Goal: Task Accomplishment & Management: Complete application form

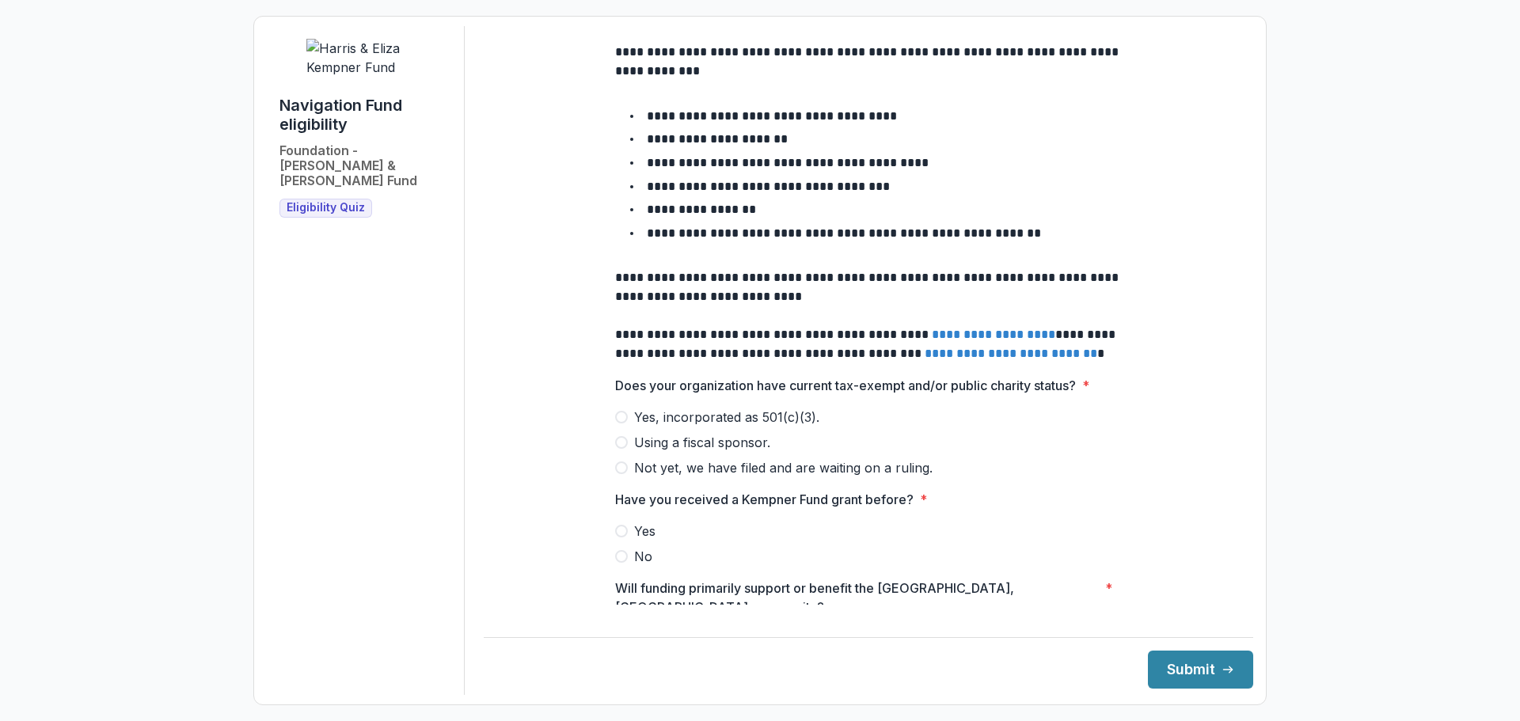
scroll to position [475, 0]
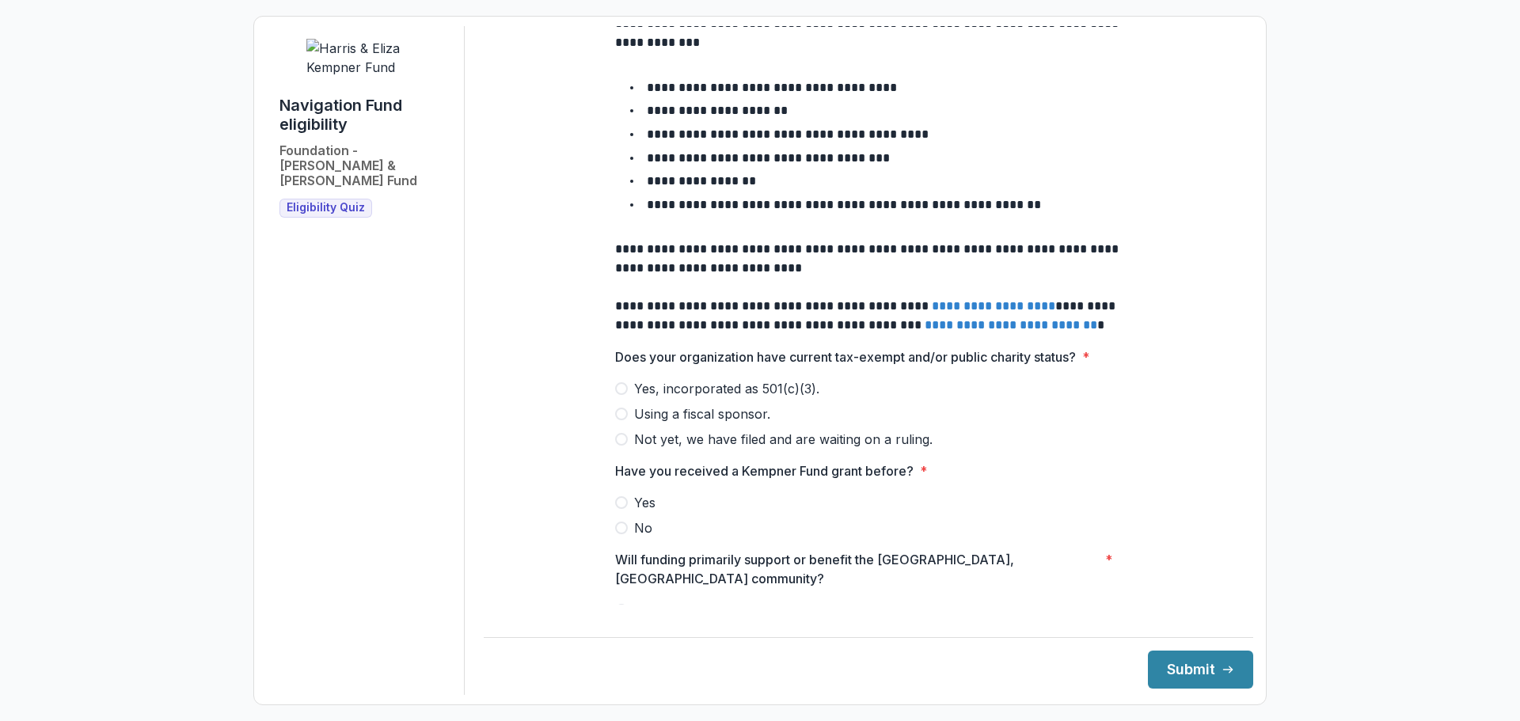
click at [651, 379] on span "Yes, incorporated as 501(c)(3)." at bounding box center [726, 388] width 185 height 19
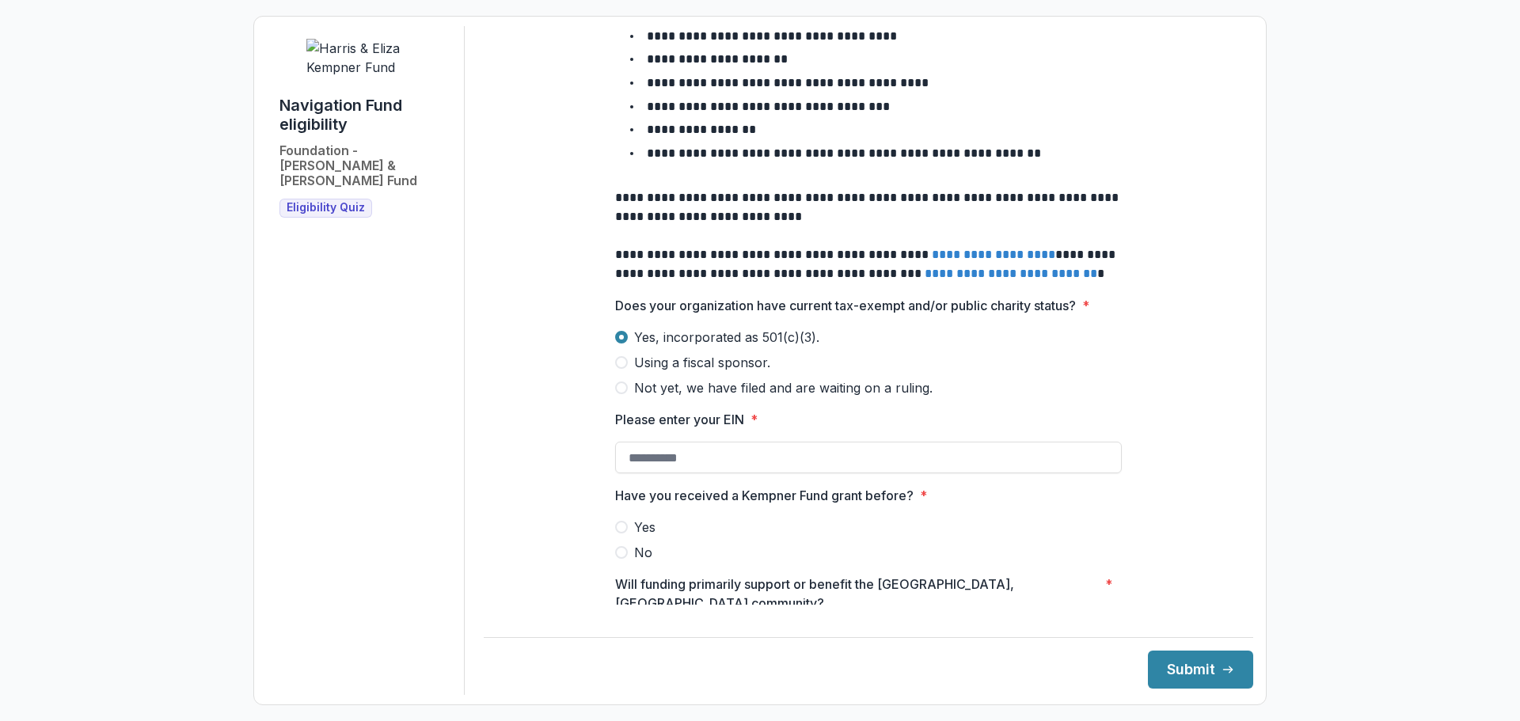
scroll to position [554, 0]
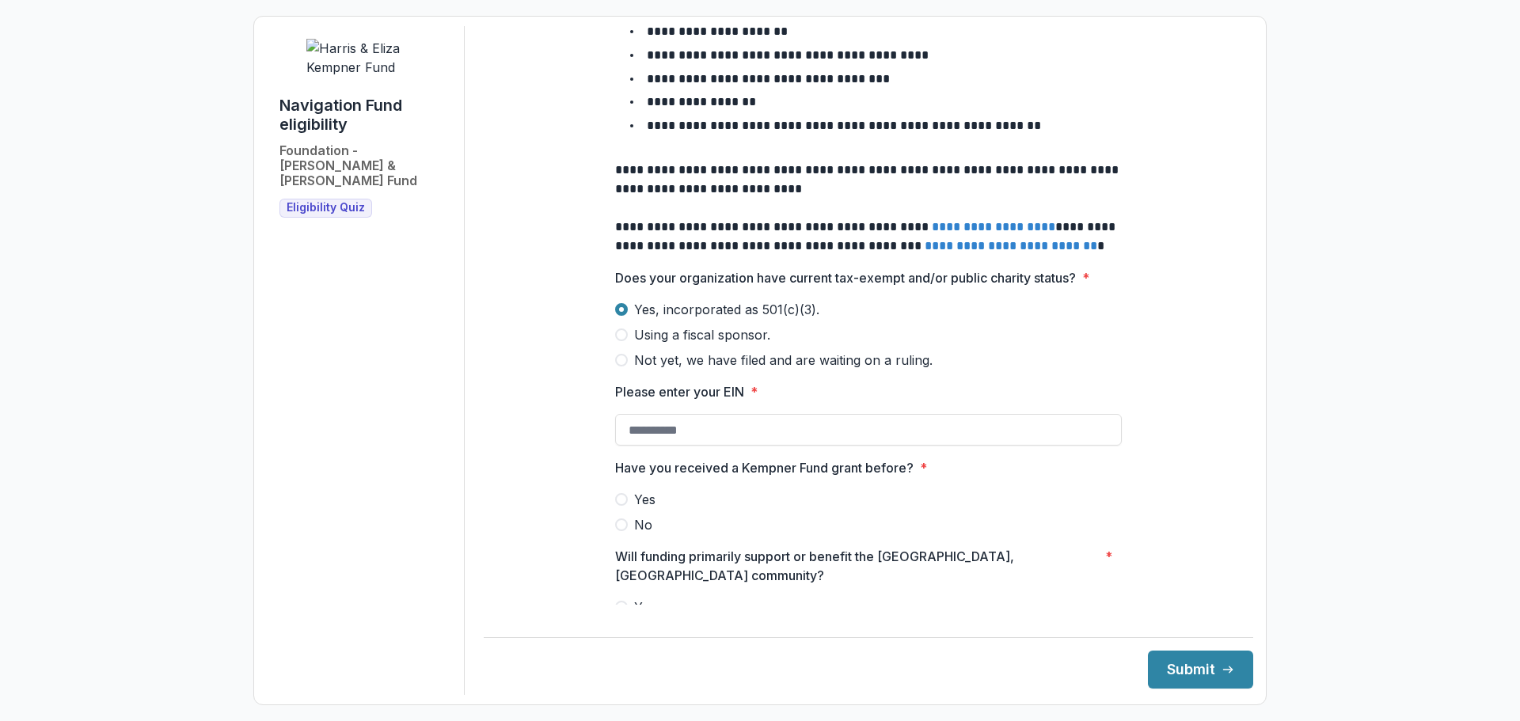
click at [684, 325] on span "Using a fiscal sponsor." at bounding box center [702, 334] width 136 height 19
click at [685, 351] on span "Not yet, we have filed and are waiting on a ruling." at bounding box center [783, 360] width 298 height 19
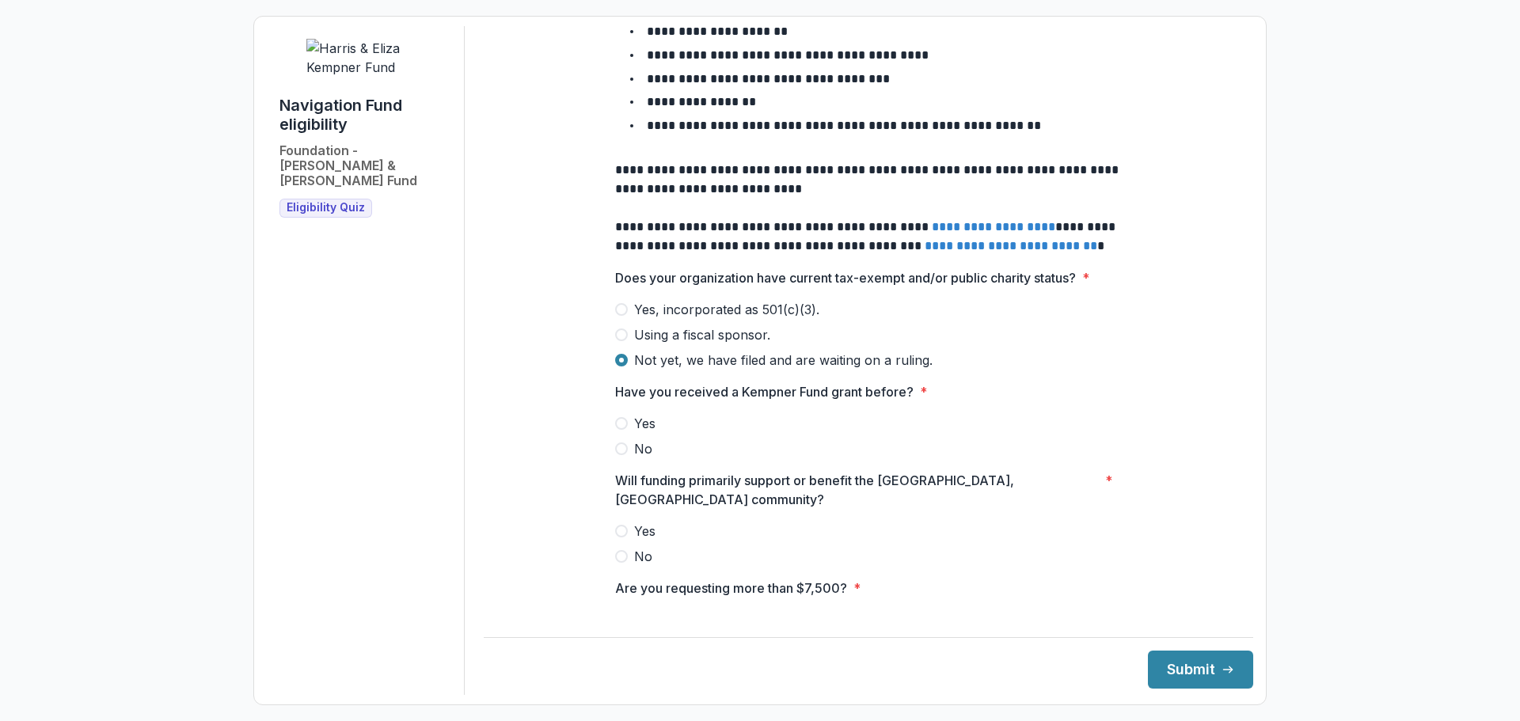
click at [690, 300] on span "Yes, incorporated as 501(c)(3)." at bounding box center [726, 309] width 185 height 19
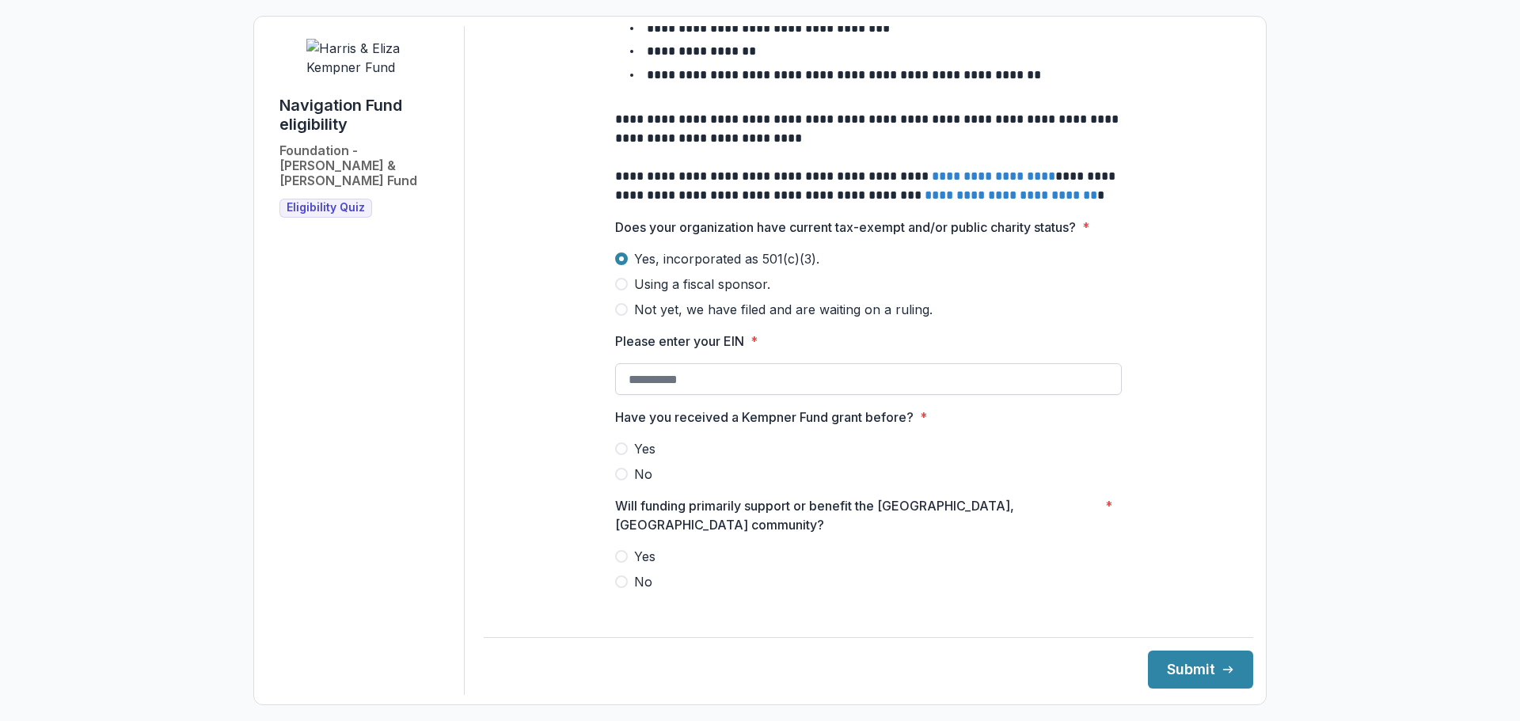
scroll to position [633, 0]
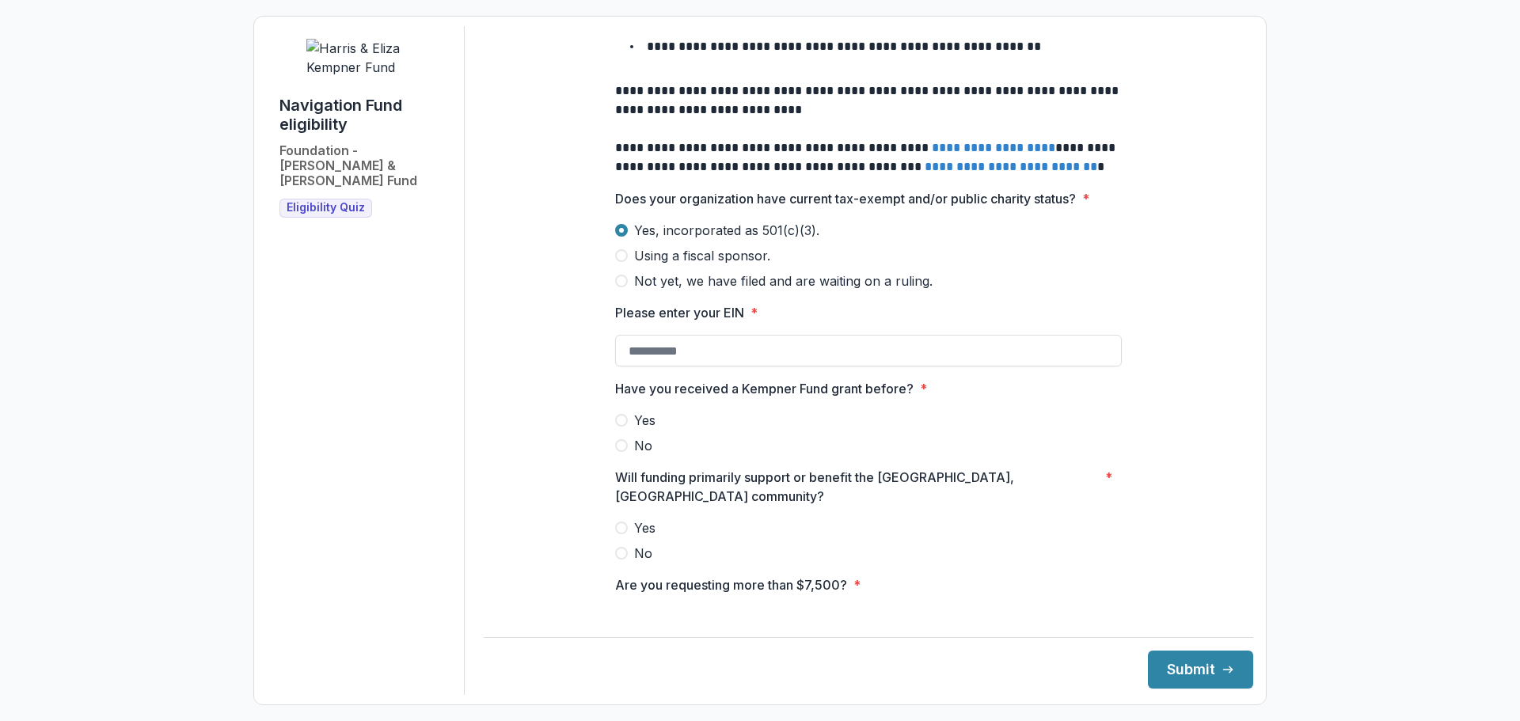
click at [634, 411] on span "Yes" at bounding box center [644, 420] width 21 height 19
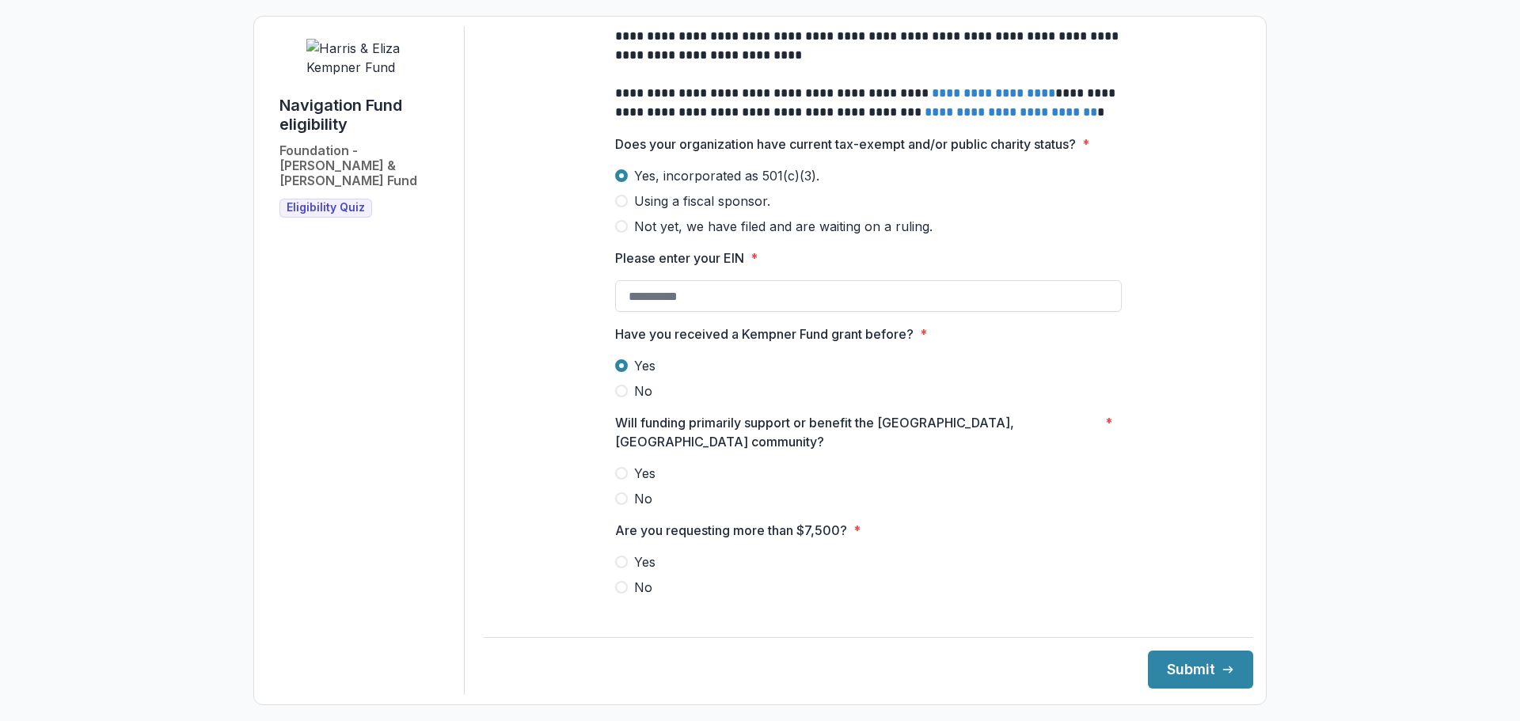
scroll to position [712, 0]
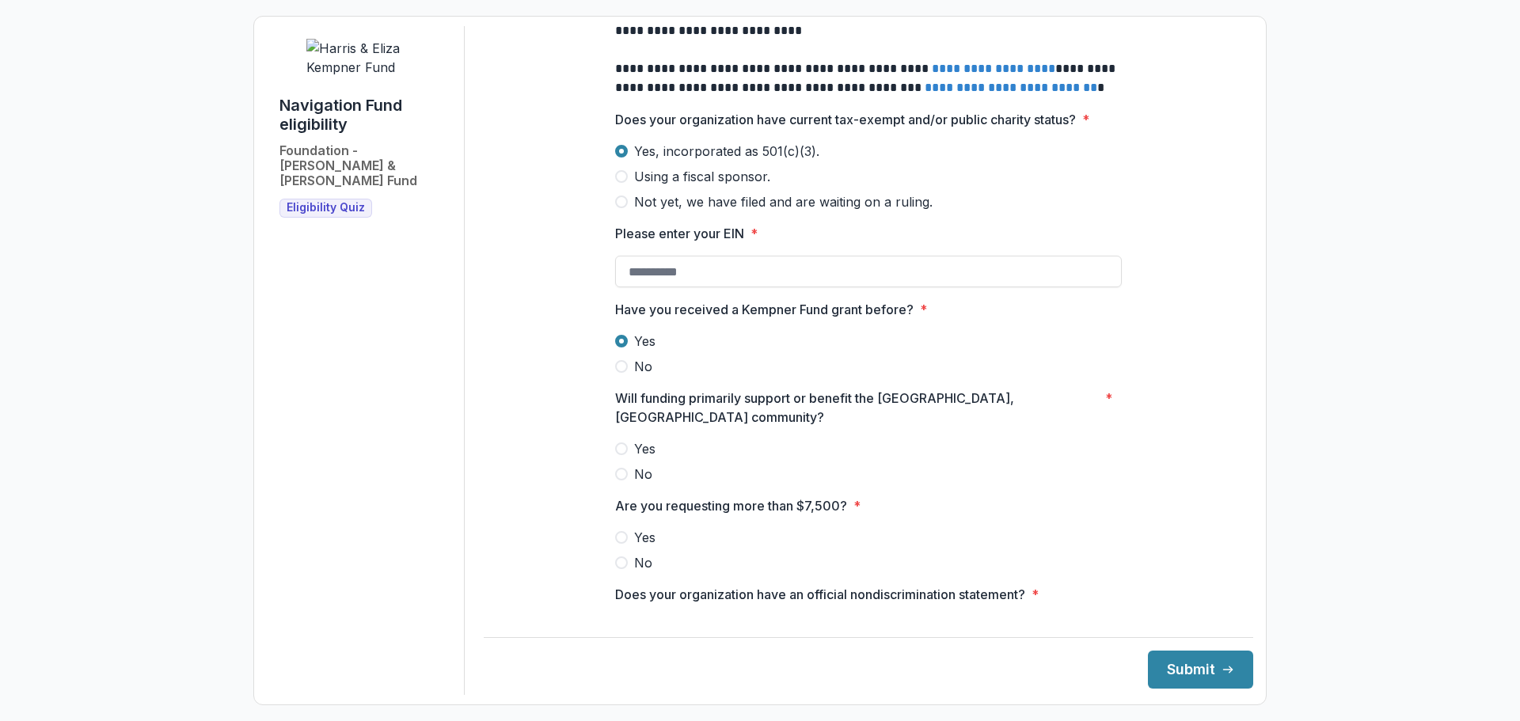
click at [639, 439] on span "Yes" at bounding box center [644, 448] width 21 height 19
click at [620, 556] on span at bounding box center [621, 562] width 13 height 13
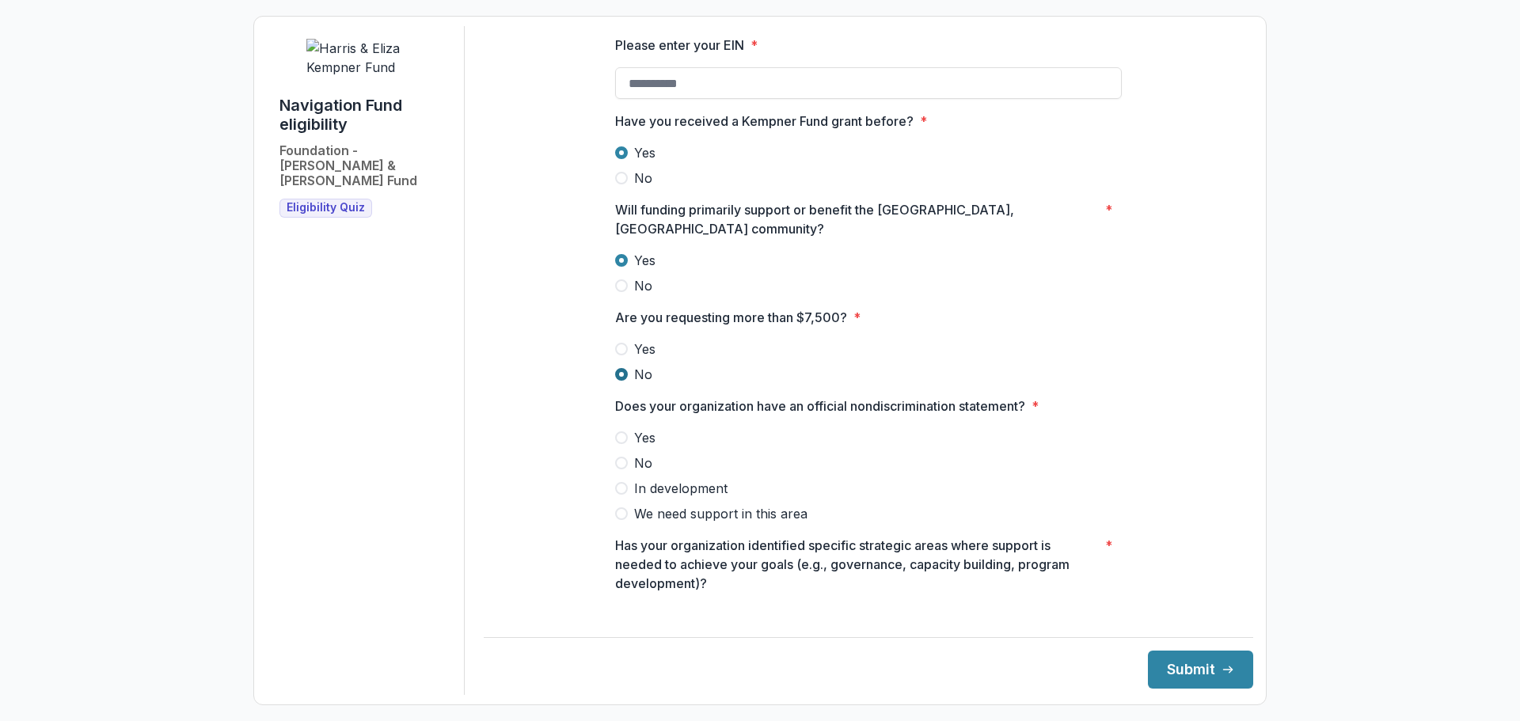
scroll to position [950, 0]
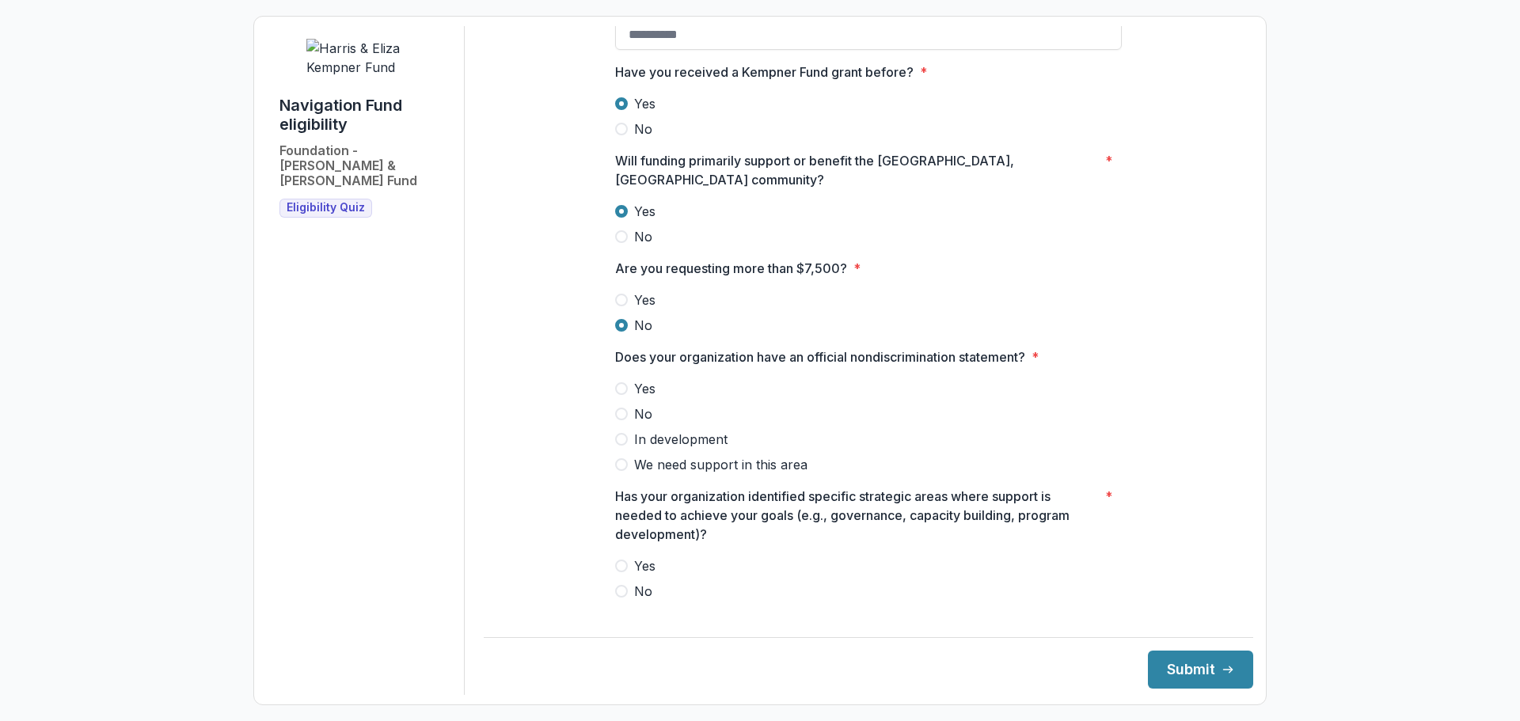
click at [639, 379] on span "Yes" at bounding box center [644, 388] width 21 height 19
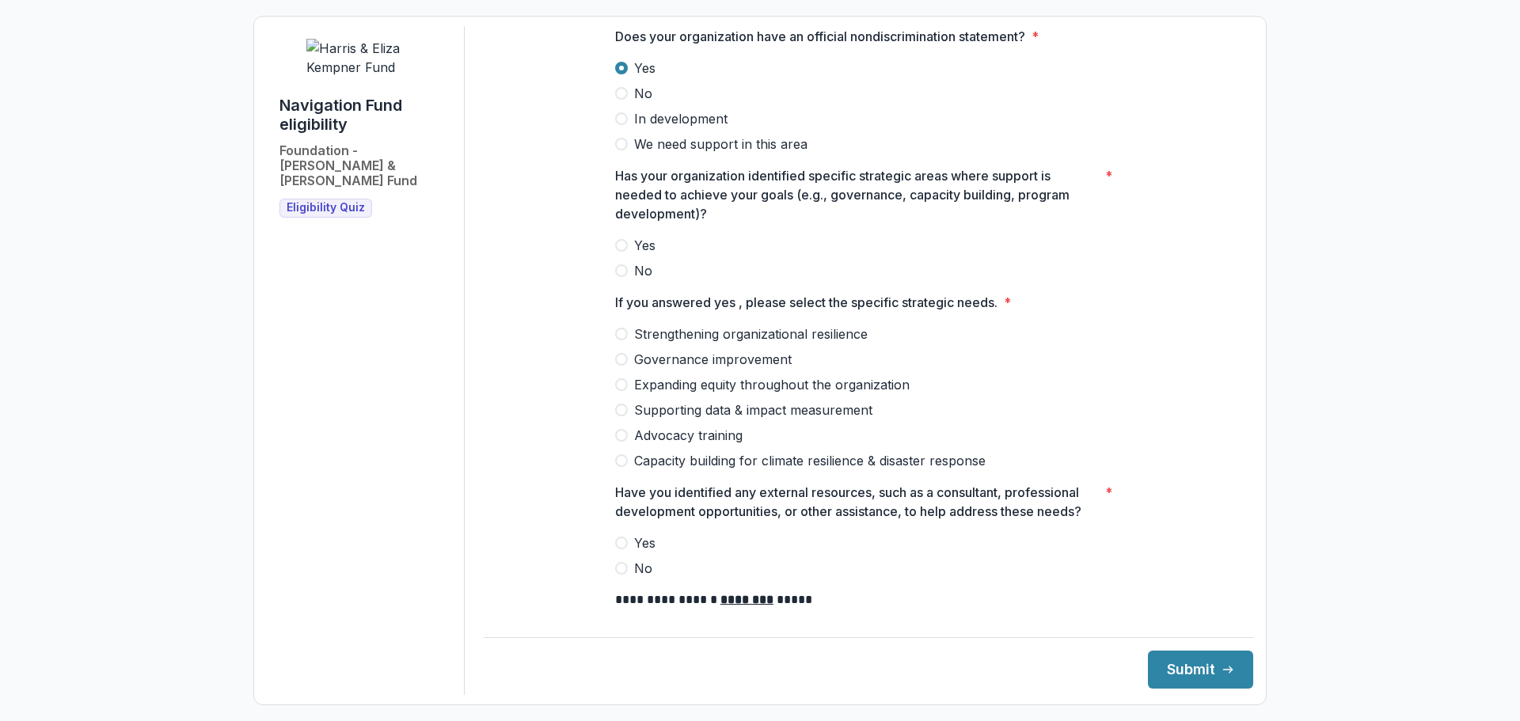
scroll to position [1266, 0]
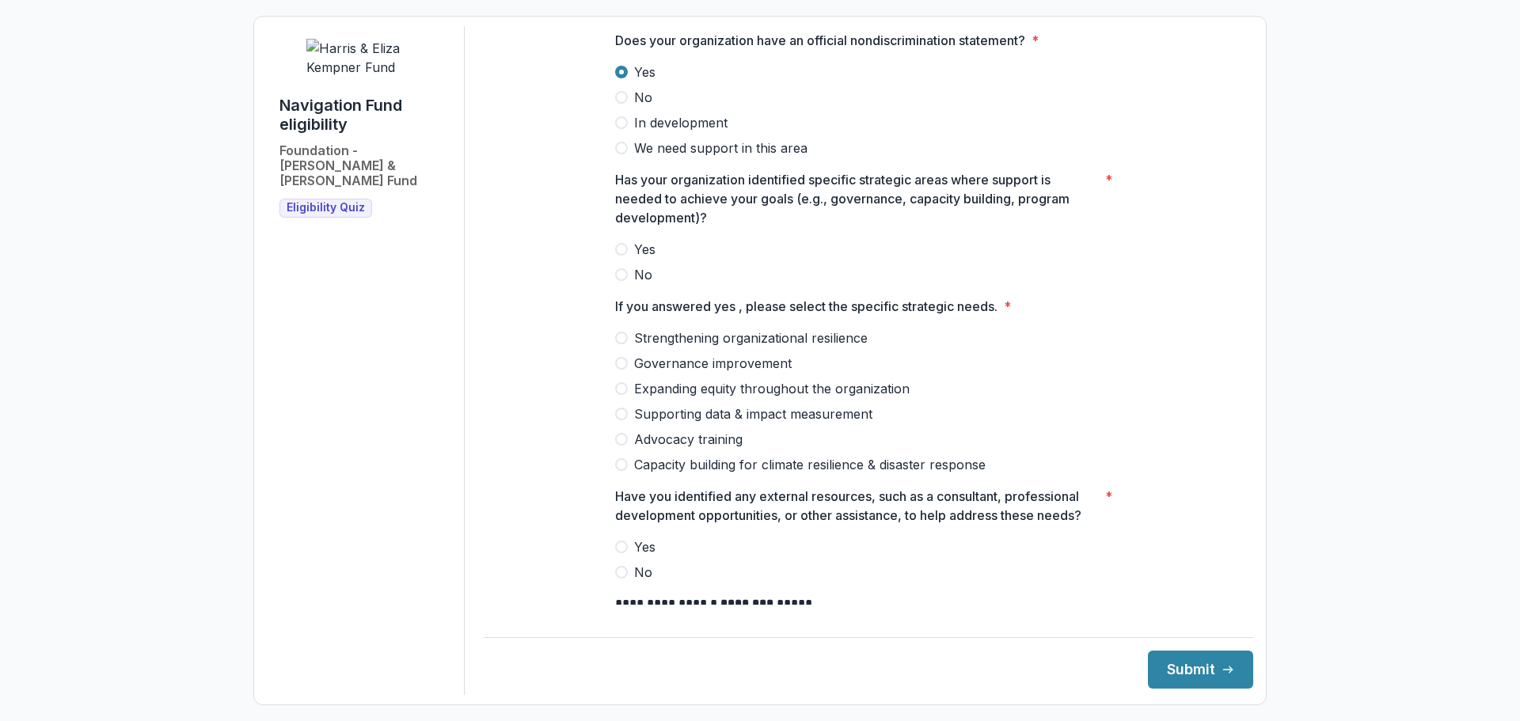
click at [642, 240] on span "Yes" at bounding box center [644, 249] width 21 height 19
click at [708, 328] on span "Strengthening organizational resilience" at bounding box center [750, 337] width 233 height 19
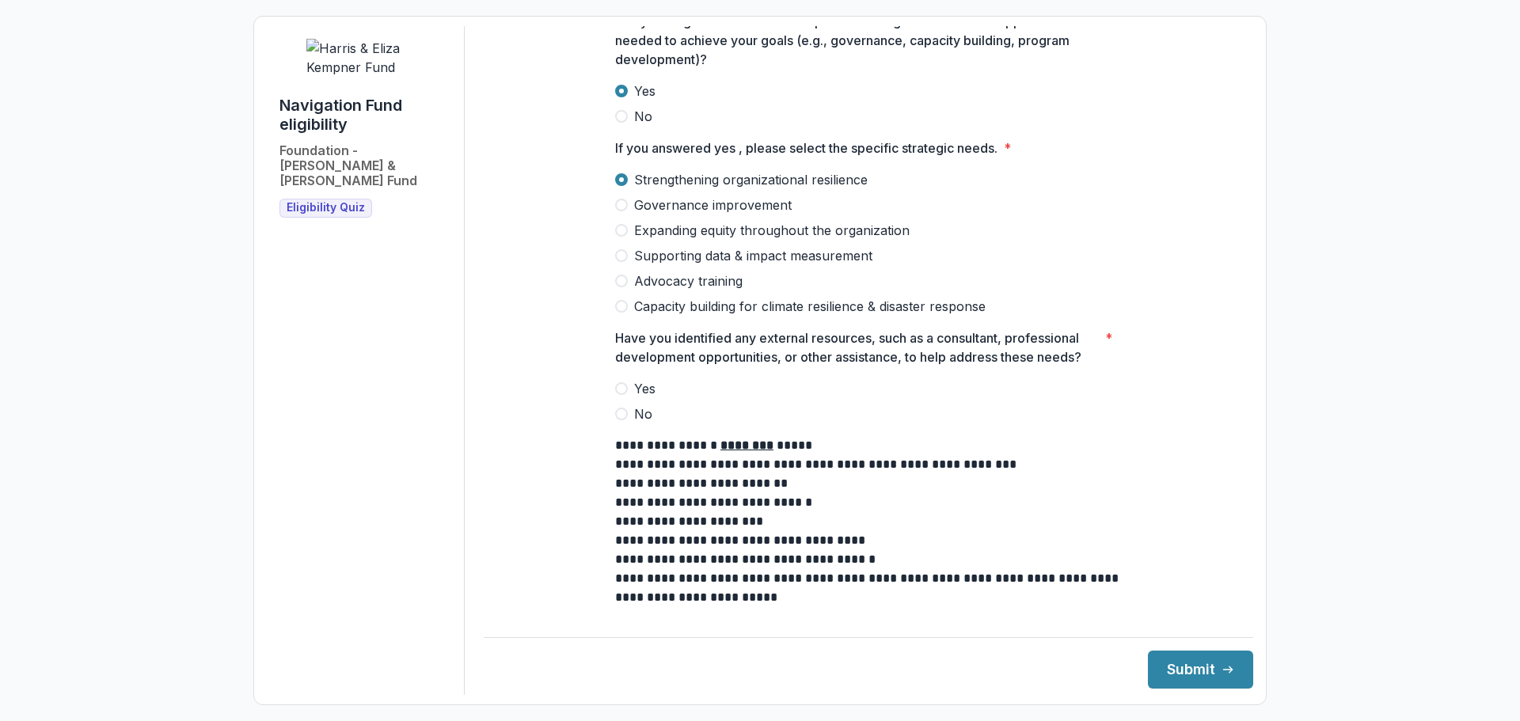
click at [648, 379] on span "Yes" at bounding box center [644, 388] width 21 height 19
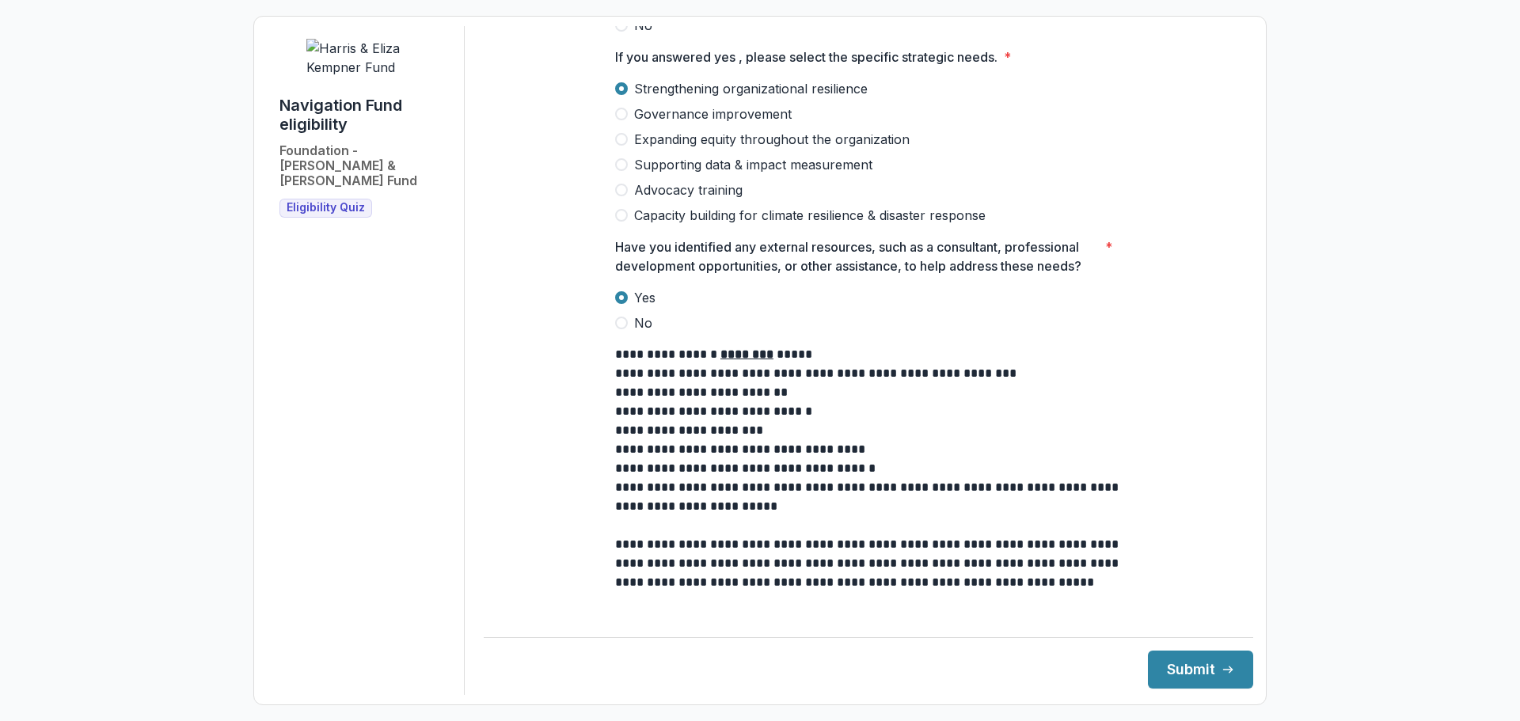
scroll to position [1558, 0]
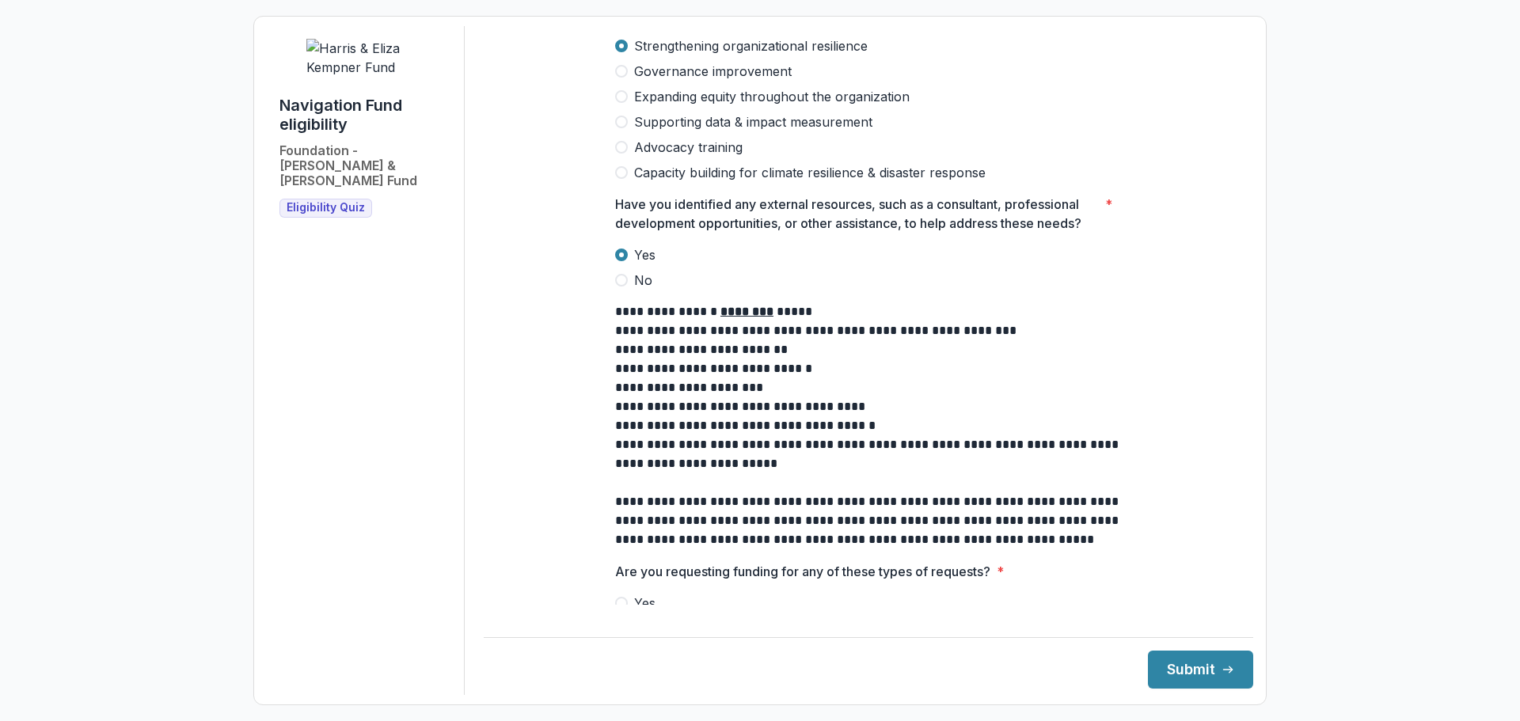
click at [634, 619] on span "No" at bounding box center [643, 628] width 18 height 19
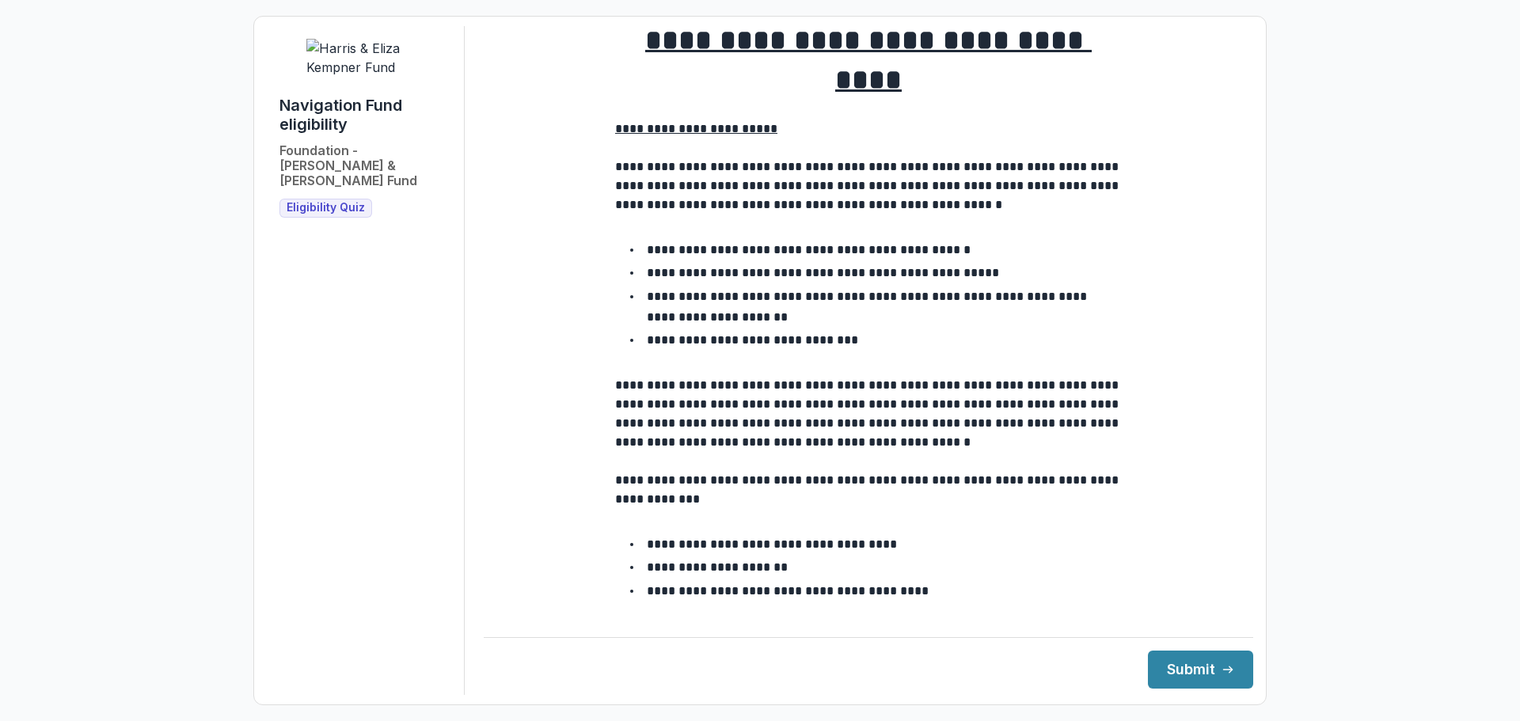
scroll to position [0, 0]
